Goal: Task Accomplishment & Management: Manage account settings

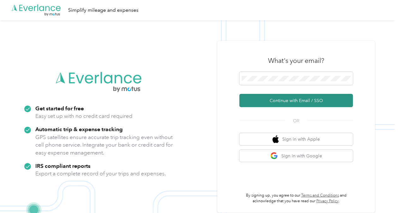
click at [282, 104] on button "Continue with Email / SSO" at bounding box center [297, 100] width 114 height 13
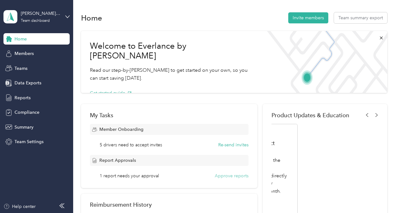
click at [235, 177] on button "Approve reports" at bounding box center [232, 175] width 34 height 7
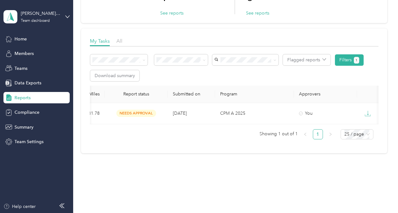
scroll to position [0, 237]
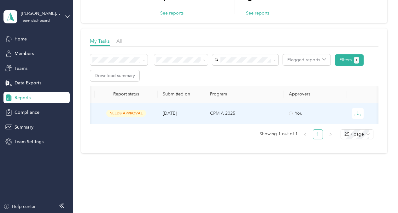
click at [131, 112] on span "needs approval" at bounding box center [126, 112] width 40 height 7
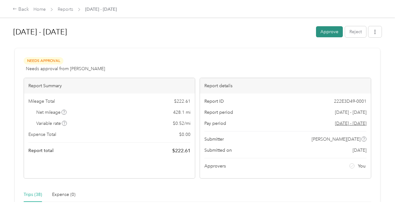
click at [328, 34] on button "Approve" at bounding box center [329, 31] width 27 height 11
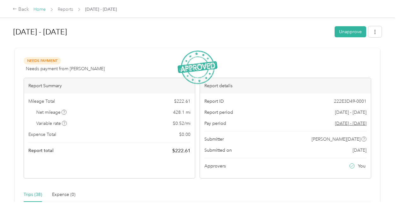
click at [37, 8] on link "Home" at bounding box center [39, 9] width 12 height 5
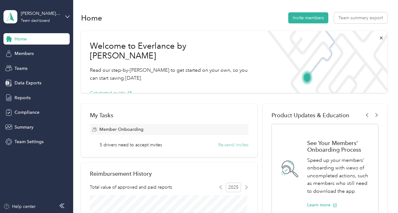
click at [228, 146] on button "Re-send invites" at bounding box center [233, 144] width 30 height 7
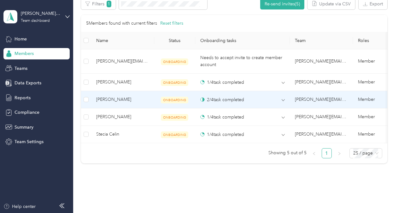
scroll to position [189, 0]
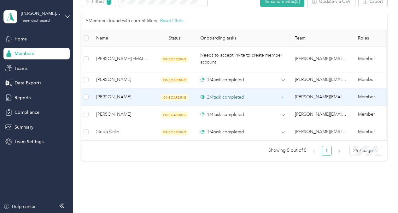
click at [230, 97] on div "2 / 4 task completed" at bounding box center [222, 97] width 44 height 7
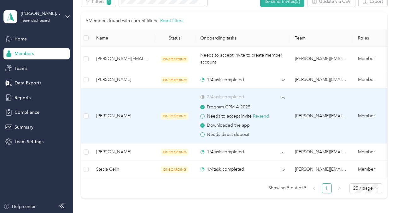
click at [201, 115] on span at bounding box center [202, 116] width 4 height 4
click at [263, 115] on button "Re-send" at bounding box center [261, 116] width 16 height 7
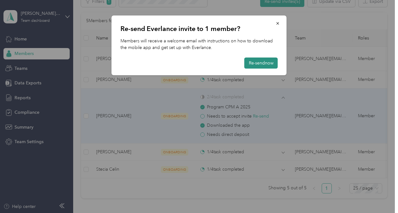
click at [261, 63] on button "Re-send now" at bounding box center [261, 62] width 33 height 11
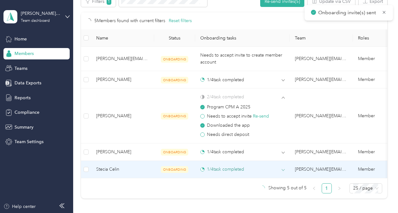
click at [216, 168] on div "1 / 4 task completed" at bounding box center [222, 169] width 44 height 7
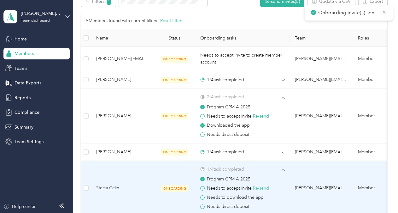
click at [256, 186] on button "Re-send" at bounding box center [261, 188] width 16 height 7
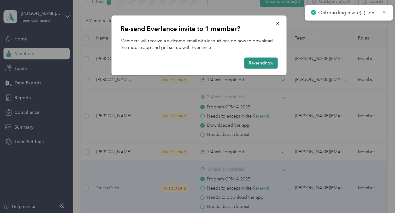
click at [255, 60] on button "Re-send now" at bounding box center [261, 62] width 33 height 11
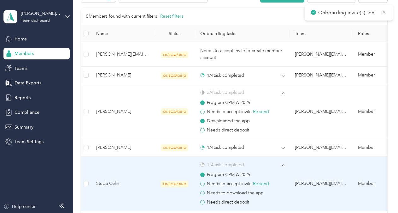
scroll to position [0, 0]
